Goal: Task Accomplishment & Management: Complete application form

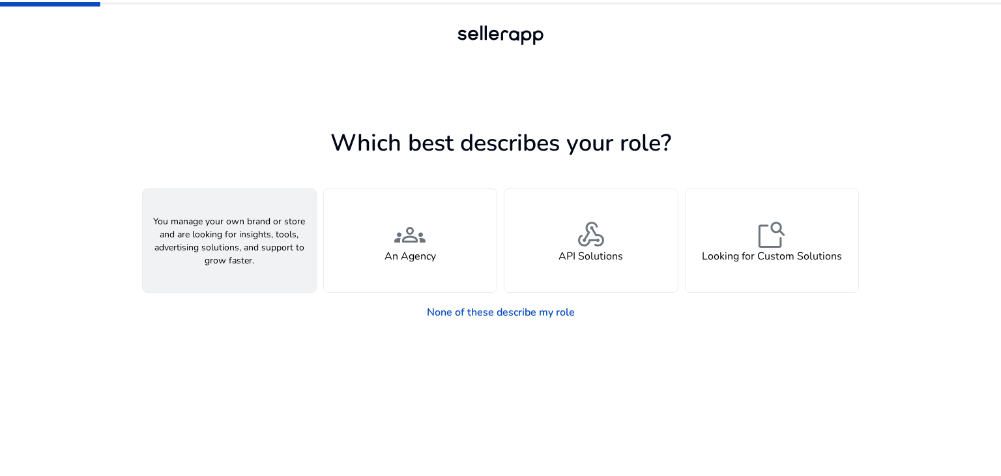
click at [273, 233] on div "person A Seller" at bounding box center [229, 240] width 173 height 103
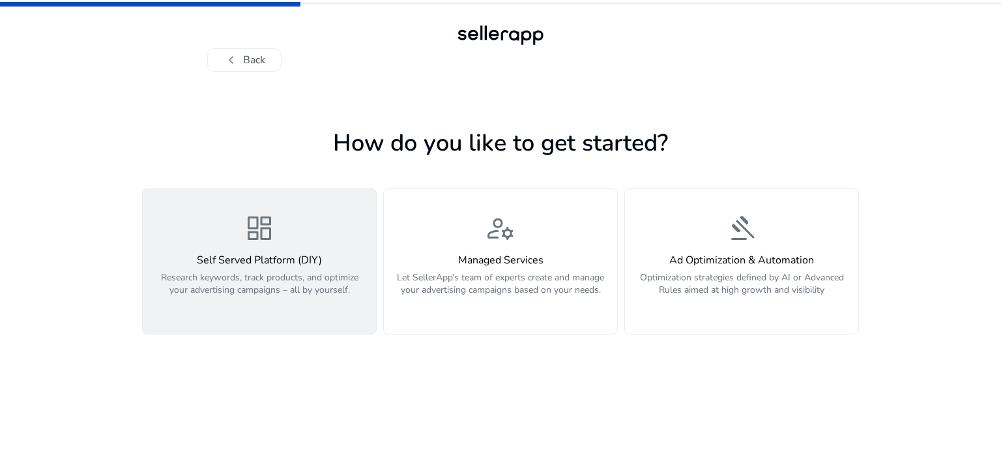
click at [302, 230] on div "dashboard Self Served Platform (DIY) Research keywords, track products, and opt…" at bounding box center [260, 261] width 218 height 98
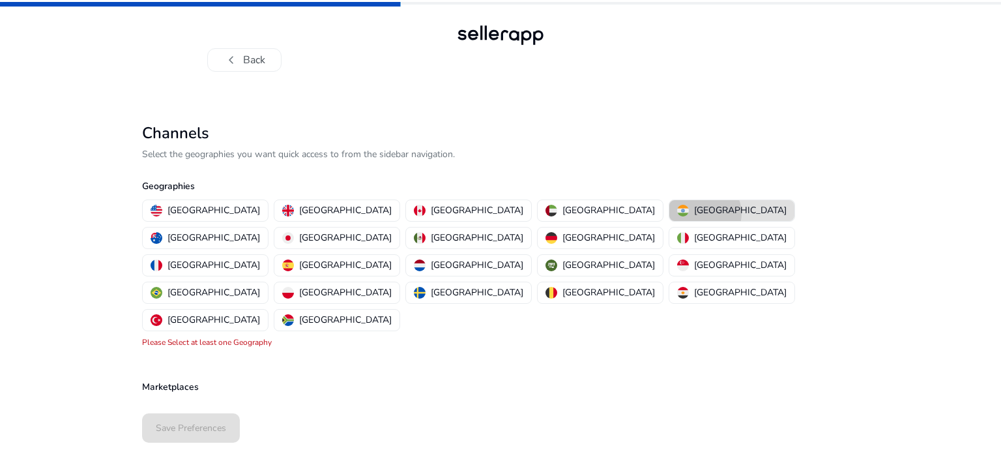
click at [694, 213] on p "[GEOGRAPHIC_DATA]" at bounding box center [740, 210] width 93 height 14
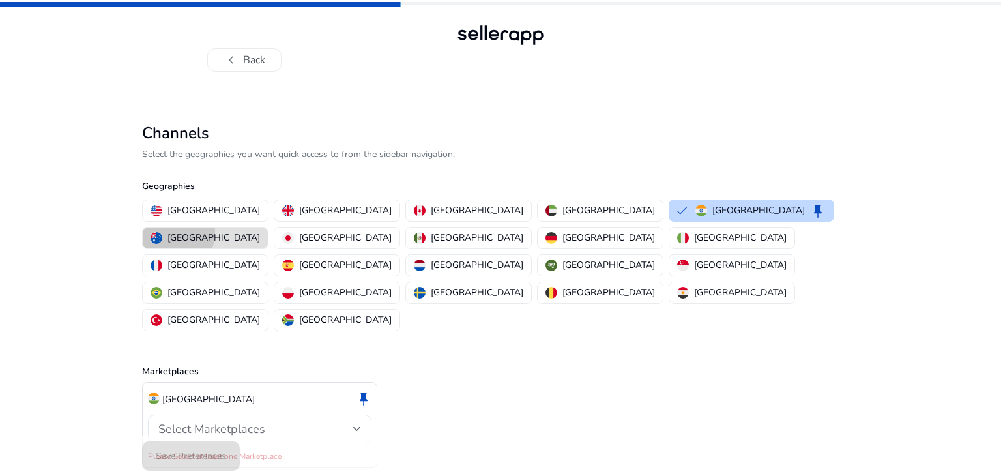
click at [260, 231] on div "[GEOGRAPHIC_DATA]" at bounding box center [206, 238] width 110 height 14
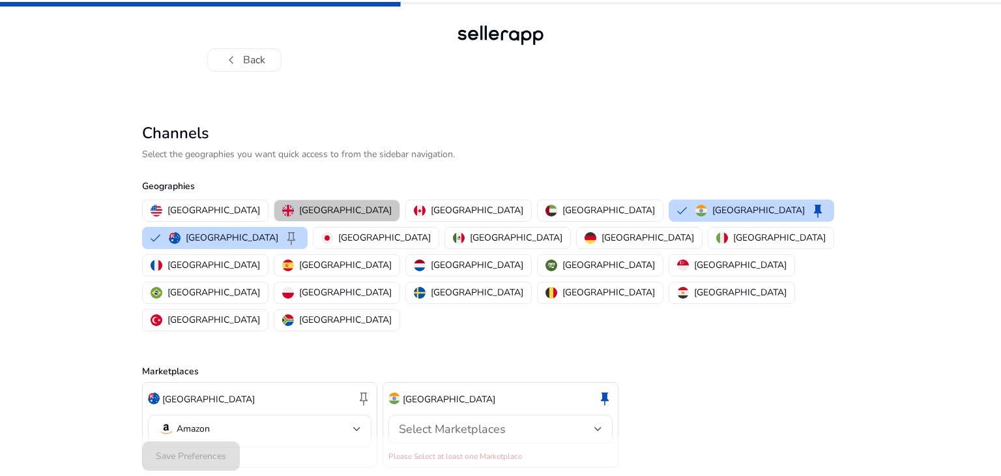
click at [302, 208] on p "[GEOGRAPHIC_DATA]" at bounding box center [345, 210] width 93 height 14
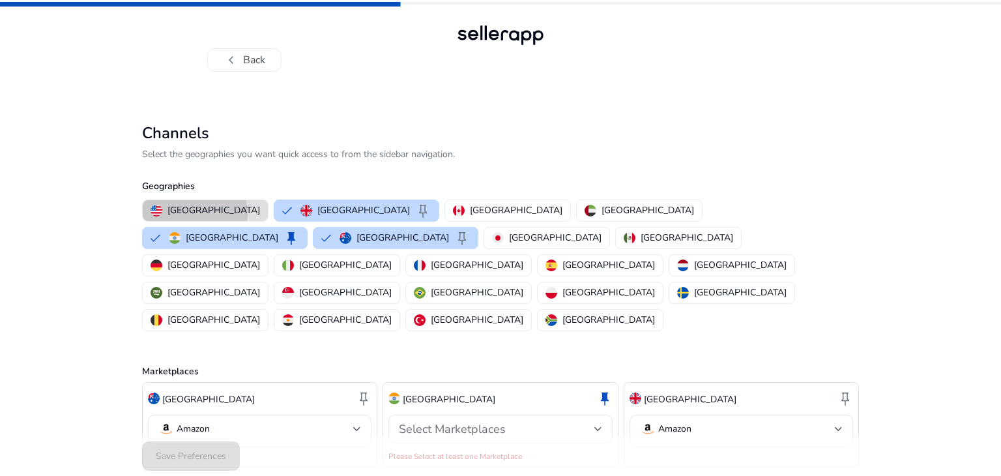
click at [194, 212] on p "[GEOGRAPHIC_DATA]" at bounding box center [214, 210] width 93 height 14
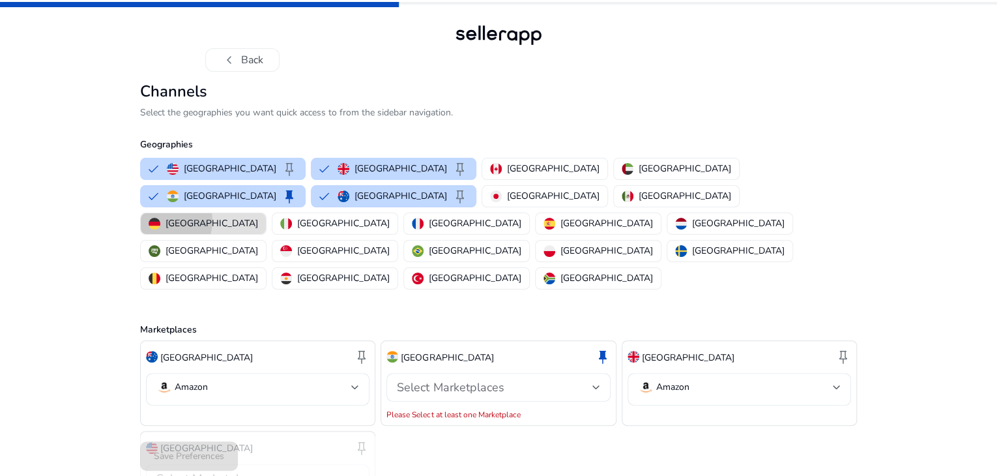
click at [258, 230] on div "[GEOGRAPHIC_DATA]" at bounding box center [204, 223] width 110 height 14
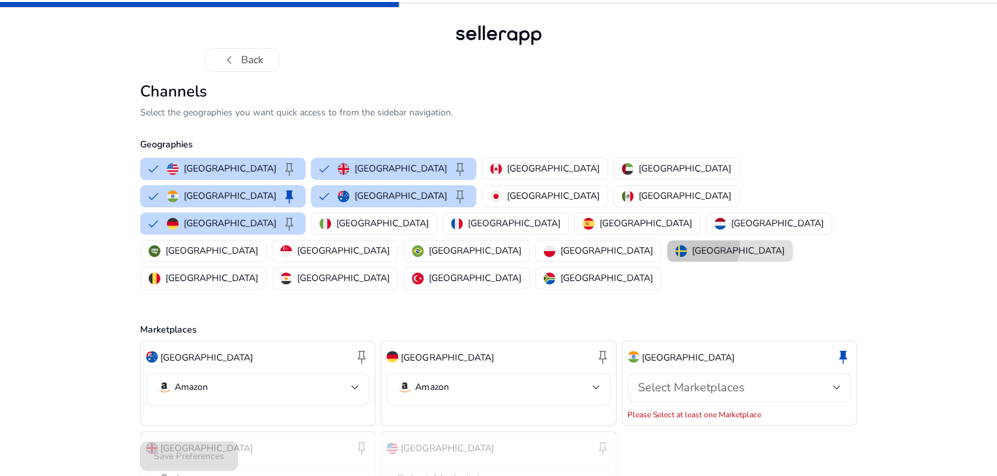
click at [692, 257] on p "[GEOGRAPHIC_DATA]" at bounding box center [738, 251] width 93 height 14
click at [639, 203] on p "[GEOGRAPHIC_DATA]" at bounding box center [685, 196] width 93 height 14
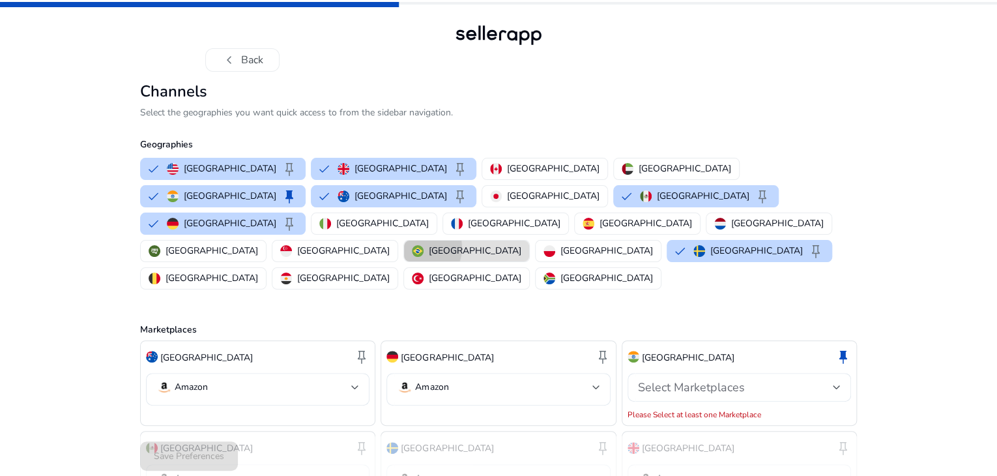
click at [412, 257] on img "button" at bounding box center [418, 251] width 12 height 12
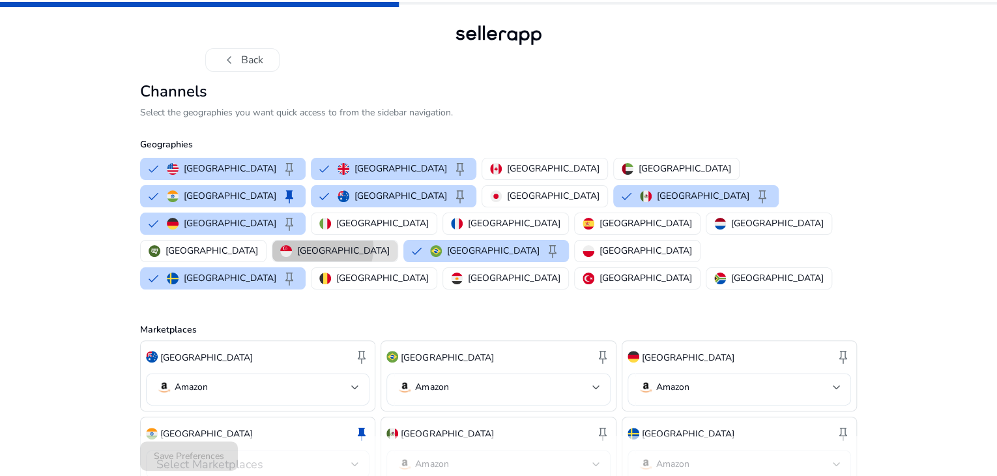
click at [297, 257] on p "[GEOGRAPHIC_DATA]" at bounding box center [343, 251] width 93 height 14
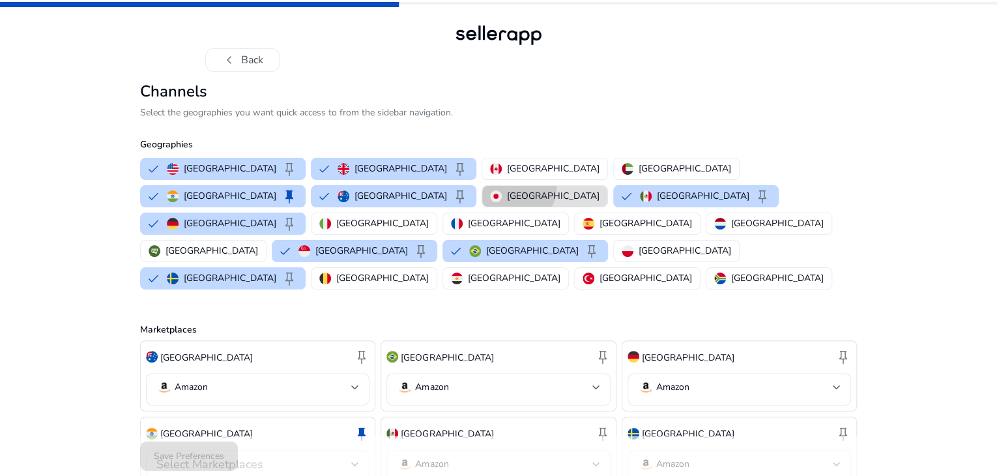
click at [482, 207] on button "[GEOGRAPHIC_DATA]" at bounding box center [544, 196] width 125 height 21
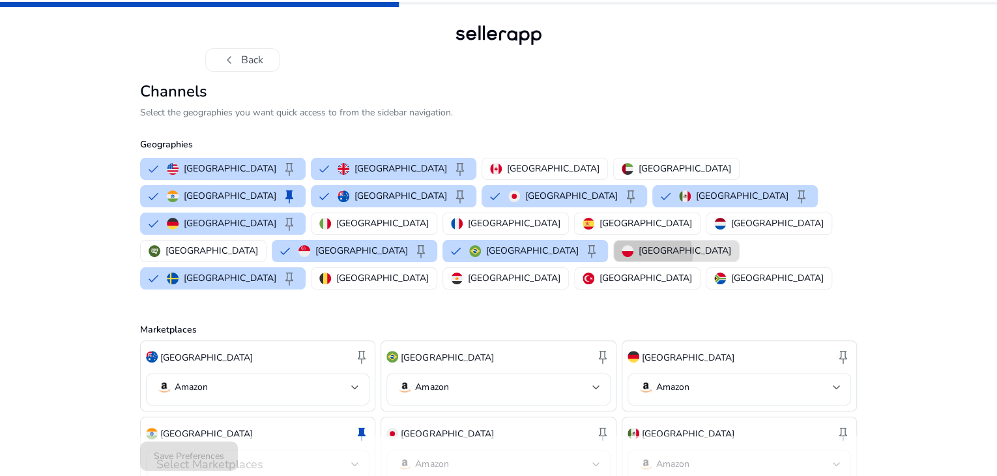
click at [639, 257] on p "[GEOGRAPHIC_DATA]" at bounding box center [685, 251] width 93 height 14
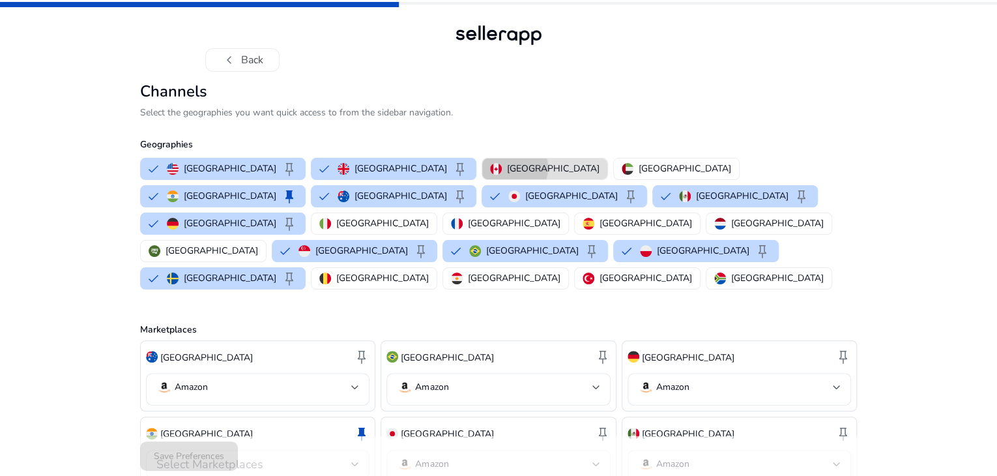
click at [507, 175] on p "[GEOGRAPHIC_DATA]" at bounding box center [553, 169] width 93 height 14
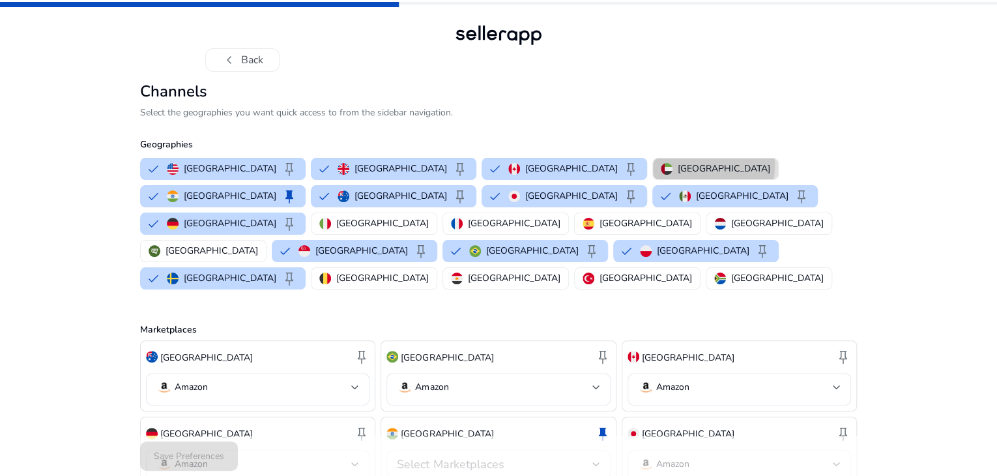
click at [678, 175] on p "[GEOGRAPHIC_DATA]" at bounding box center [724, 169] width 93 height 14
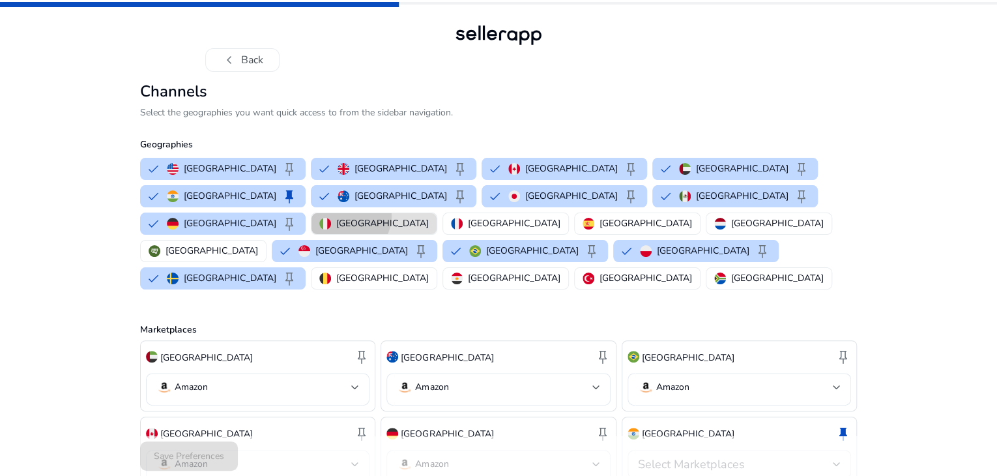
click at [429, 230] on p "[GEOGRAPHIC_DATA]" at bounding box center [382, 223] width 93 height 14
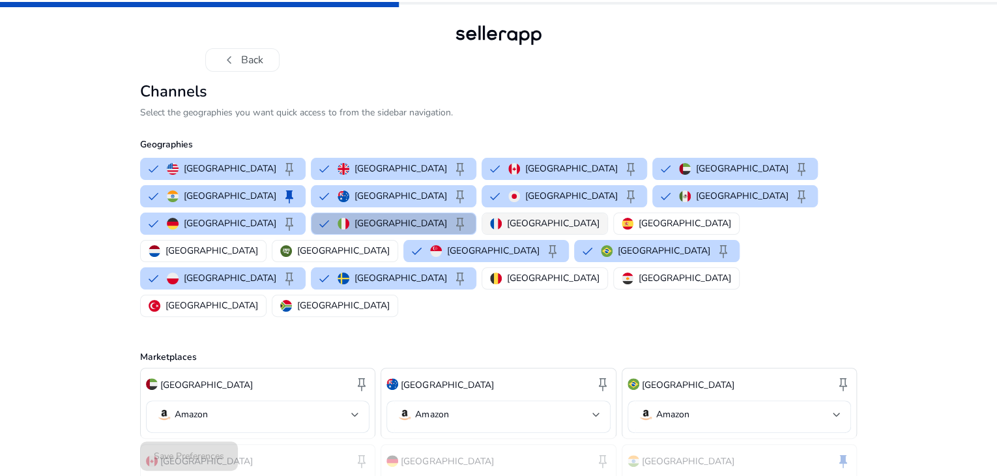
click at [608, 230] on button "[GEOGRAPHIC_DATA]" at bounding box center [544, 223] width 125 height 21
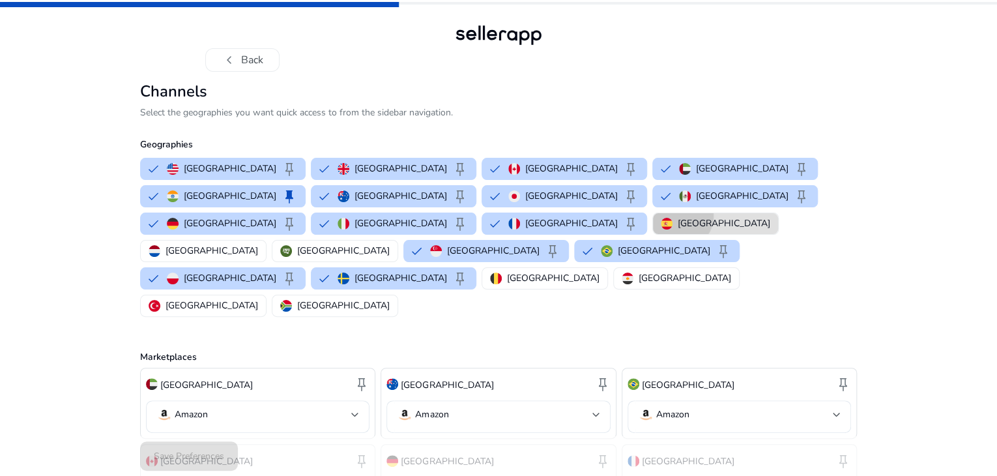
click at [770, 230] on p "[GEOGRAPHIC_DATA]" at bounding box center [724, 223] width 93 height 14
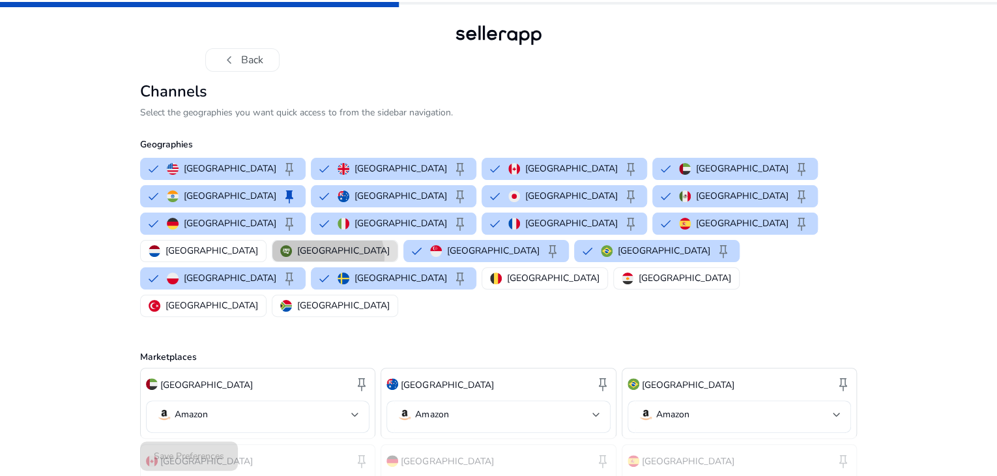
click at [386, 257] on p "[GEOGRAPHIC_DATA]" at bounding box center [343, 251] width 93 height 14
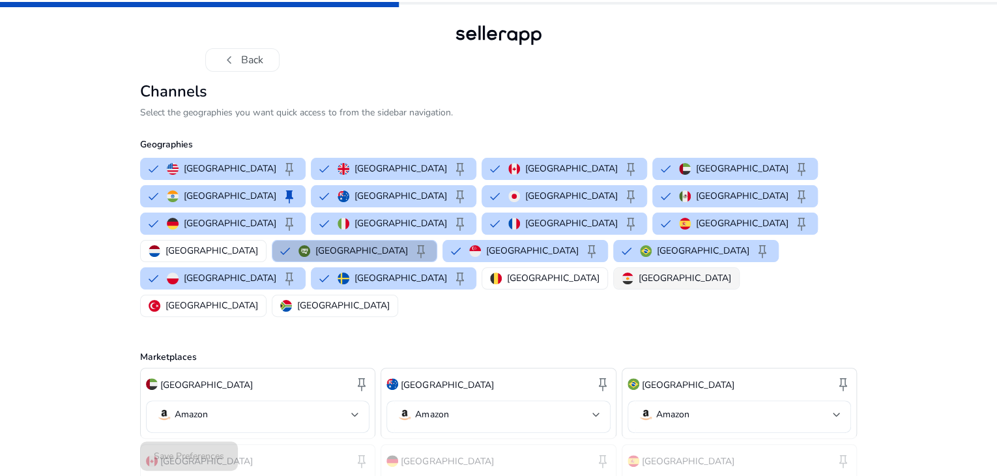
click at [614, 289] on button "[GEOGRAPHIC_DATA]" at bounding box center [676, 278] width 125 height 21
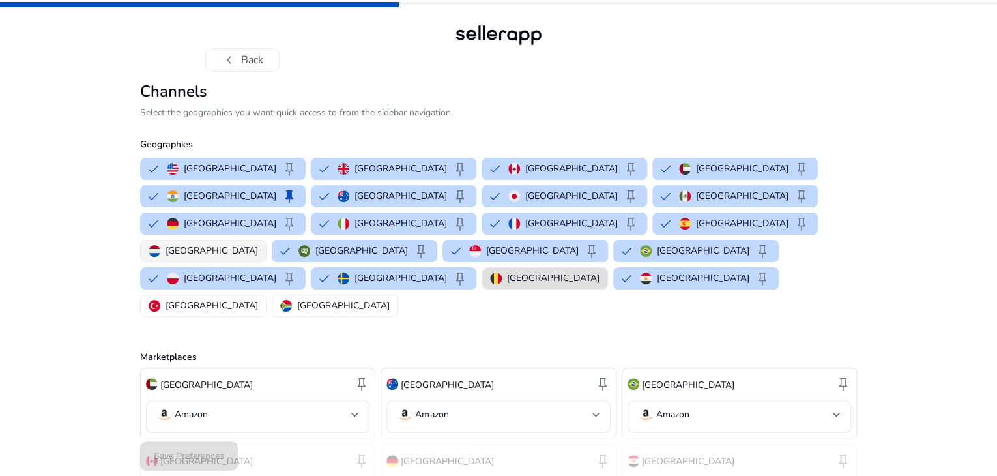
drag, startPoint x: 284, startPoint y: 289, endPoint x: 295, endPoint y: 265, distance: 26.5
click at [295, 265] on div "United States keep [GEOGRAPHIC_DATA] keep [GEOGRAPHIC_DATA] keep [GEOGRAPHIC_DA…" at bounding box center [496, 237] width 722 height 164
click at [258, 257] on p "[GEOGRAPHIC_DATA]" at bounding box center [212, 251] width 93 height 14
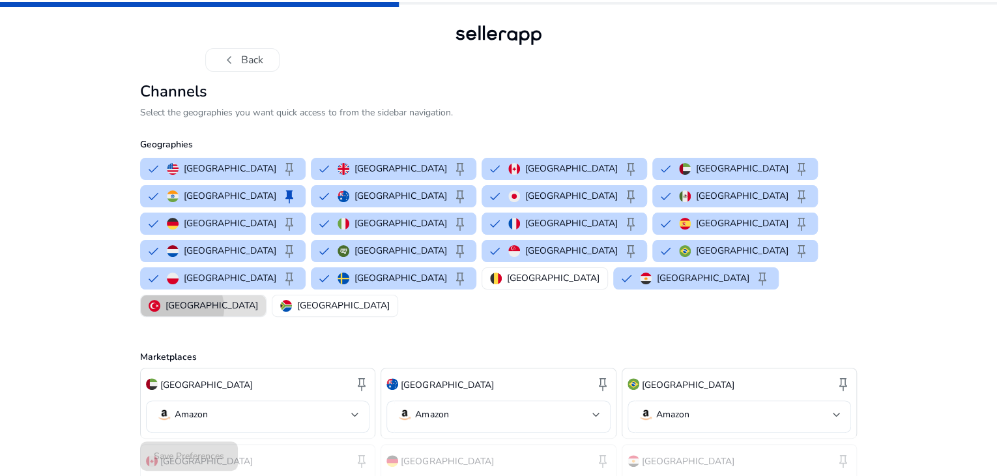
click at [258, 299] on p "[GEOGRAPHIC_DATA]" at bounding box center [212, 306] width 93 height 14
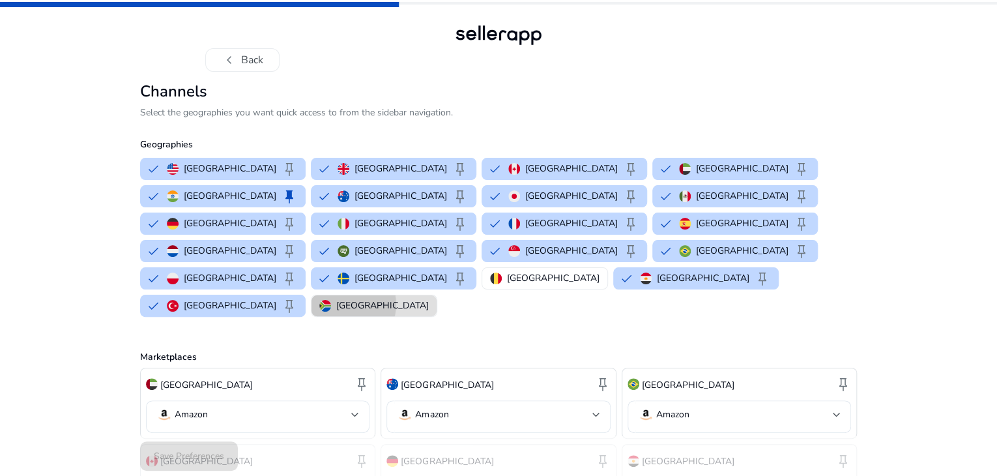
click at [429, 299] on p "[GEOGRAPHIC_DATA]" at bounding box center [382, 306] width 93 height 14
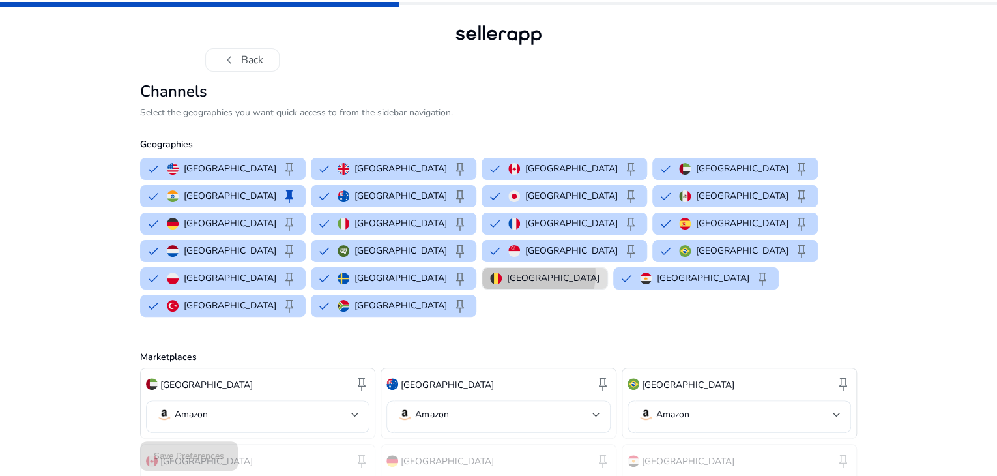
click at [507, 285] on p "[GEOGRAPHIC_DATA]" at bounding box center [553, 278] width 93 height 14
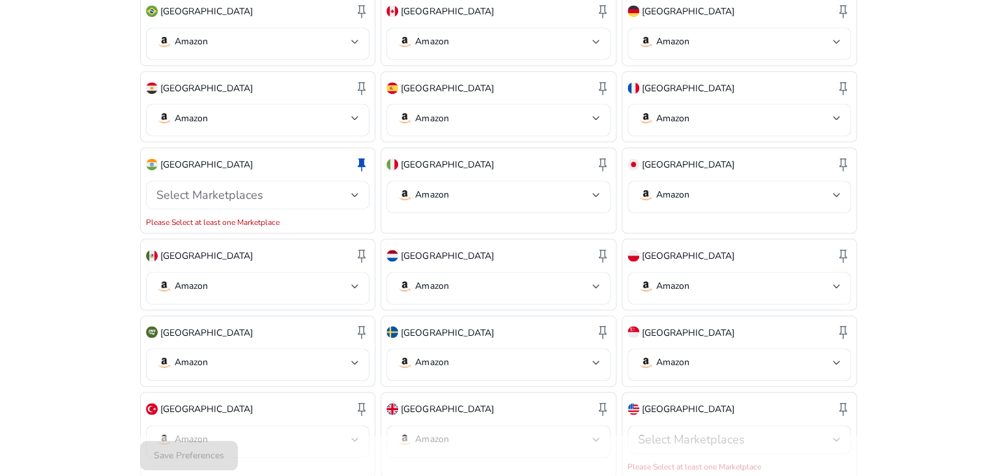
scroll to position [438, 0]
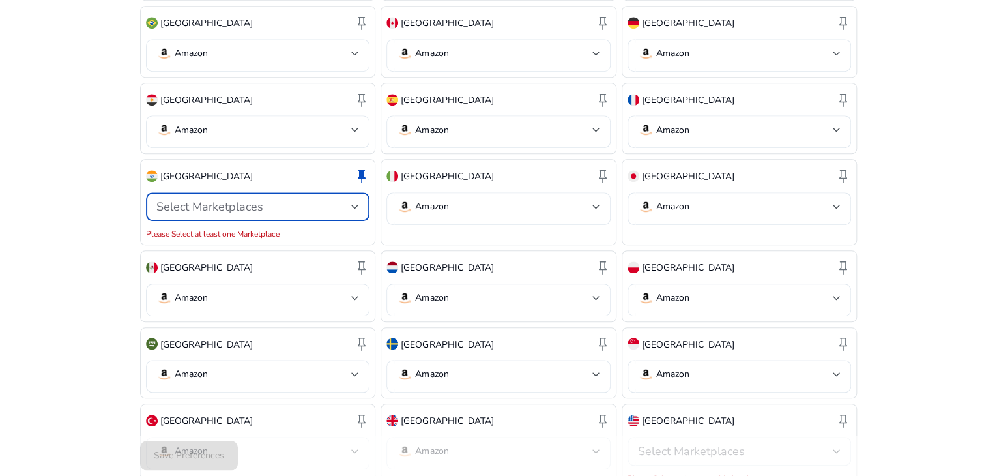
click at [352, 199] on div at bounding box center [355, 207] width 8 height 16
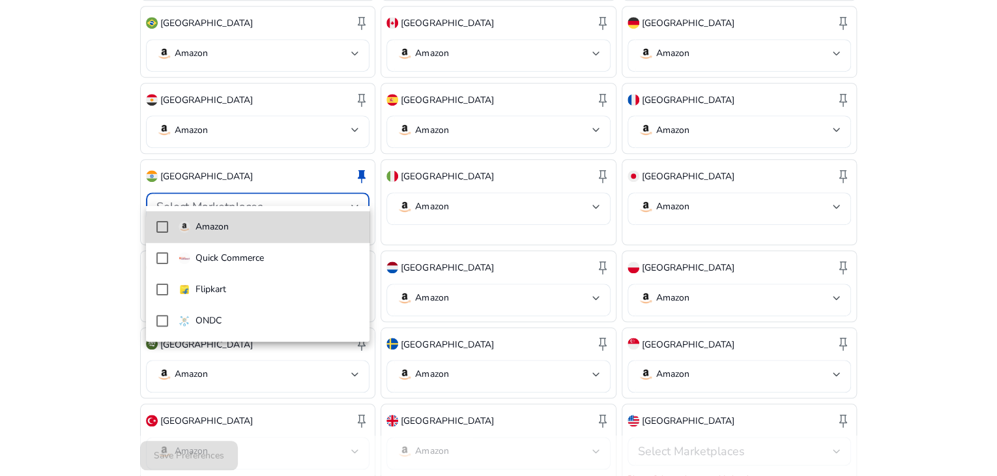
click at [271, 224] on span "Amazon" at bounding box center [269, 227] width 181 height 14
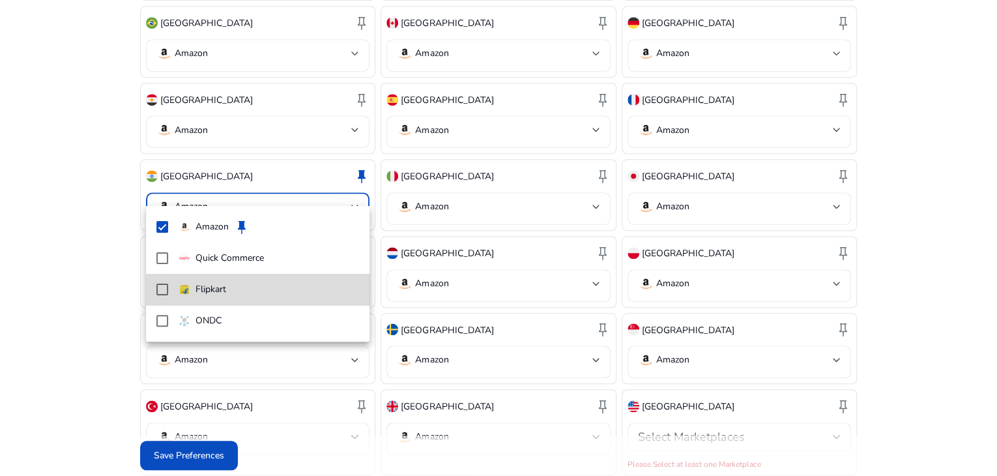
click at [224, 290] on p "Flipkart" at bounding box center [211, 289] width 31 height 14
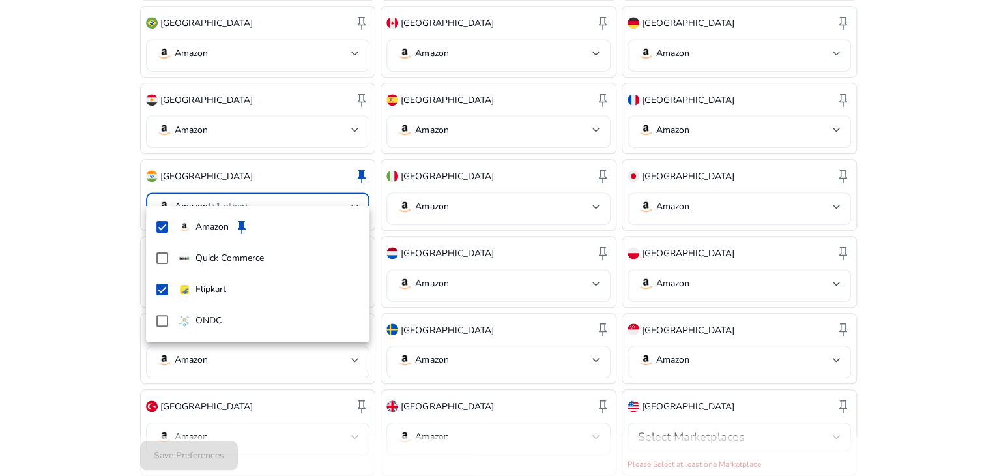
click at [55, 297] on div at bounding box center [498, 238] width 997 height 476
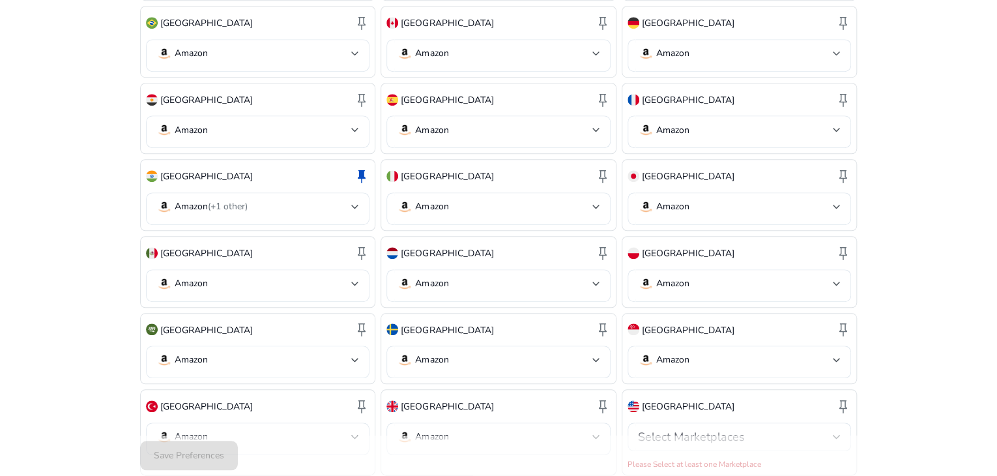
scroll to position [548, 0]
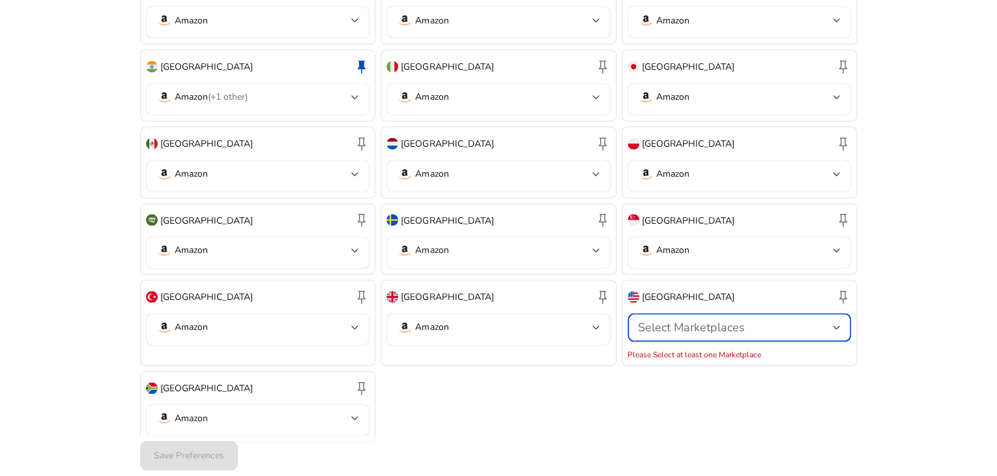
click at [832, 320] on div "Select Marketplaces" at bounding box center [735, 327] width 195 height 14
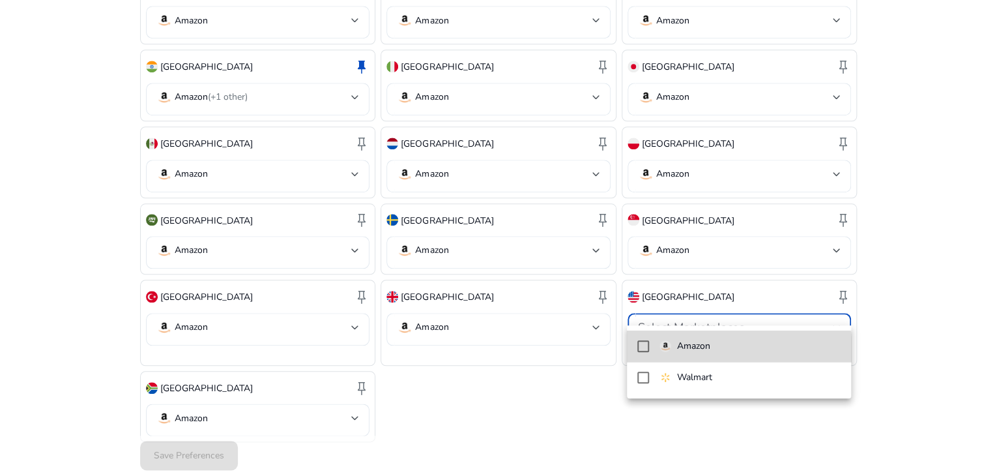
click at [726, 350] on span "Amazon" at bounding box center [750, 346] width 181 height 14
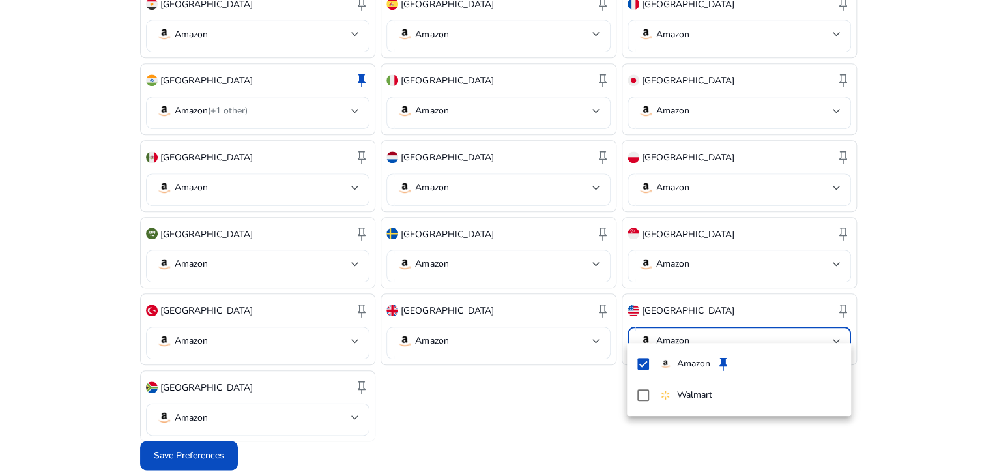
click at [550, 431] on div at bounding box center [498, 238] width 997 height 476
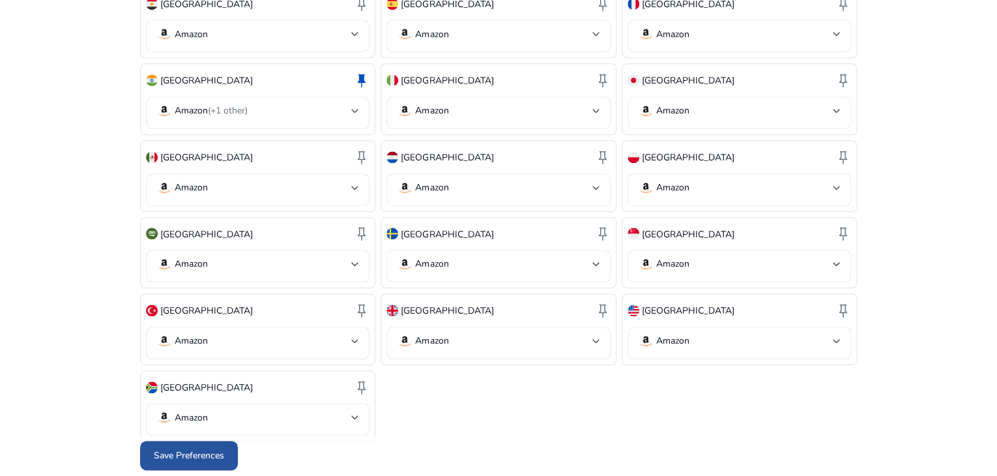
click at [216, 458] on span "Save Preferences" at bounding box center [189, 456] width 70 height 14
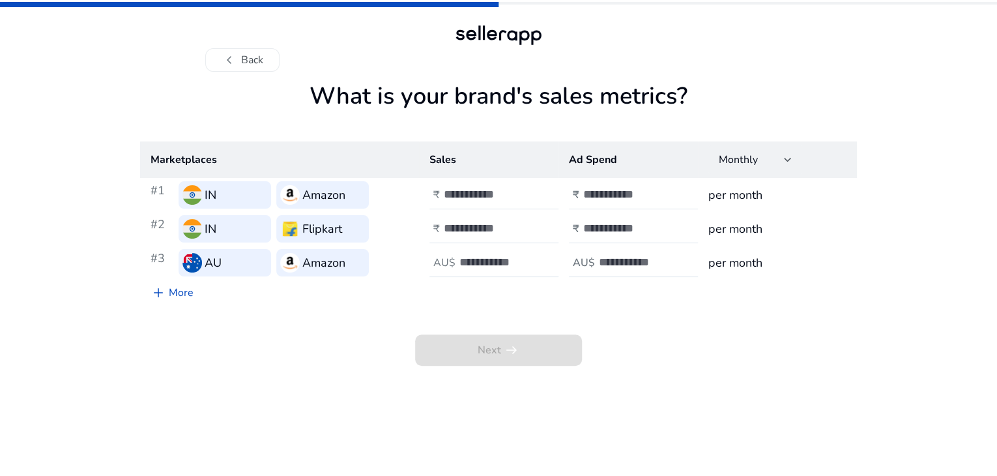
scroll to position [0, 0]
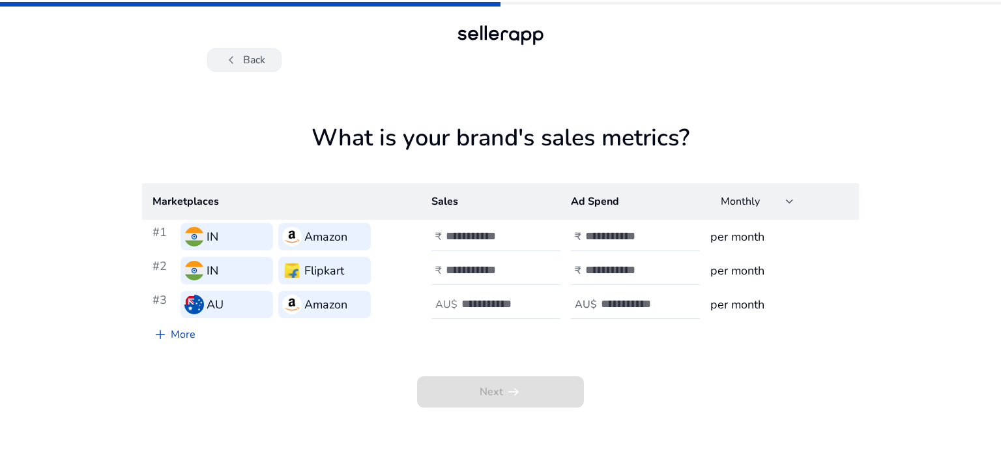
click at [251, 61] on button "chevron_left Back" at bounding box center [244, 59] width 74 height 23
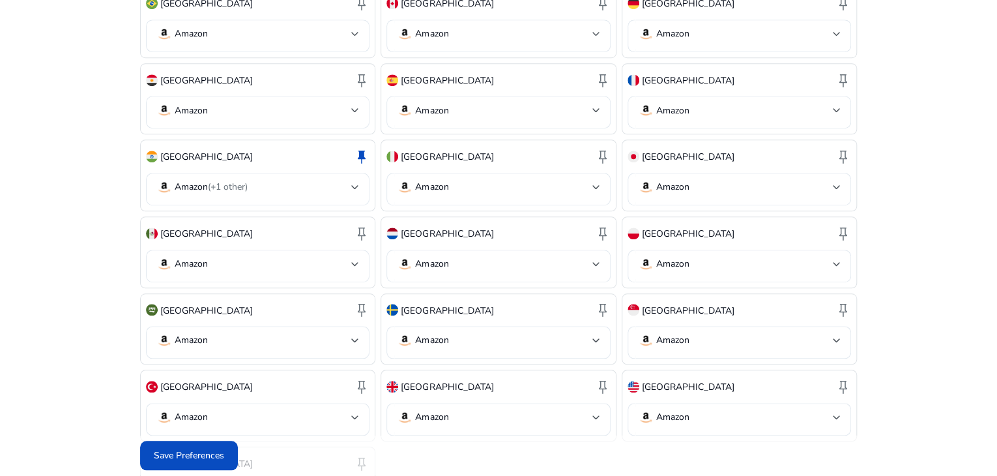
scroll to position [534, 0]
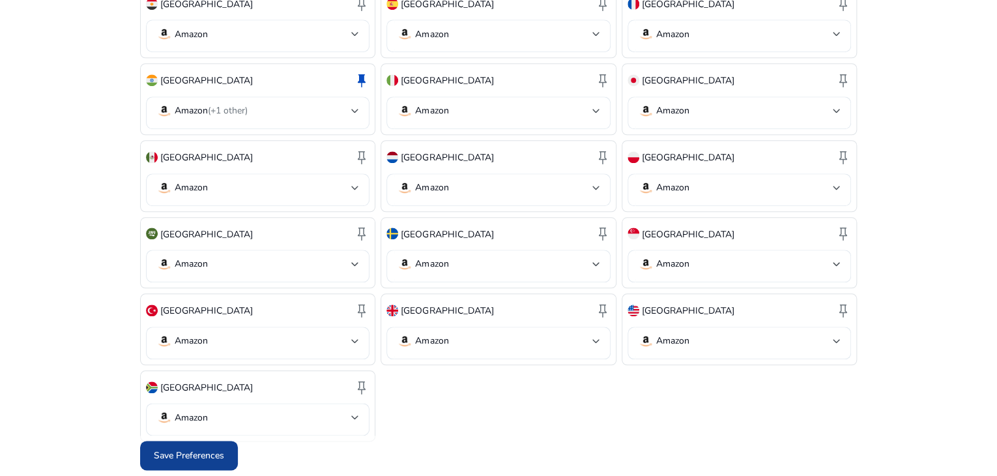
click at [214, 441] on div "Save Preferences" at bounding box center [498, 456] width 717 height 40
click at [214, 441] on span at bounding box center [189, 456] width 98 height 31
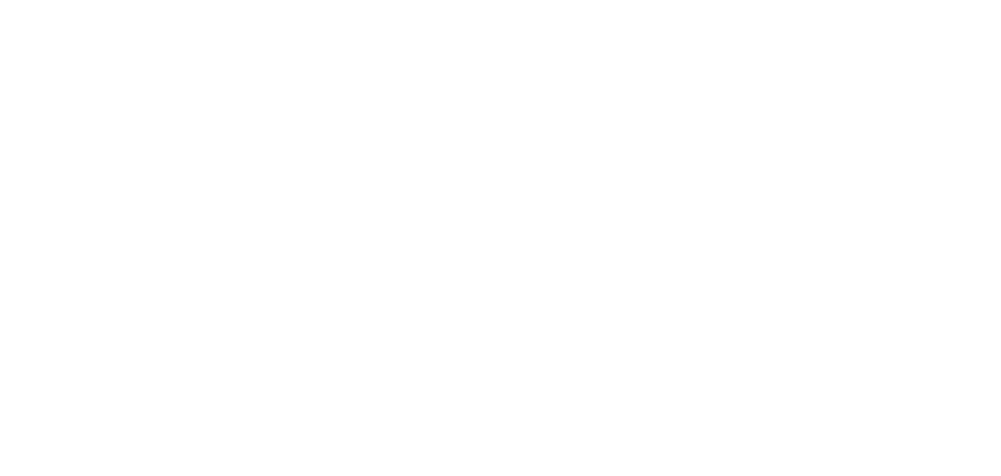
scroll to position [0, 0]
